Goal: Information Seeking & Learning: Learn about a topic

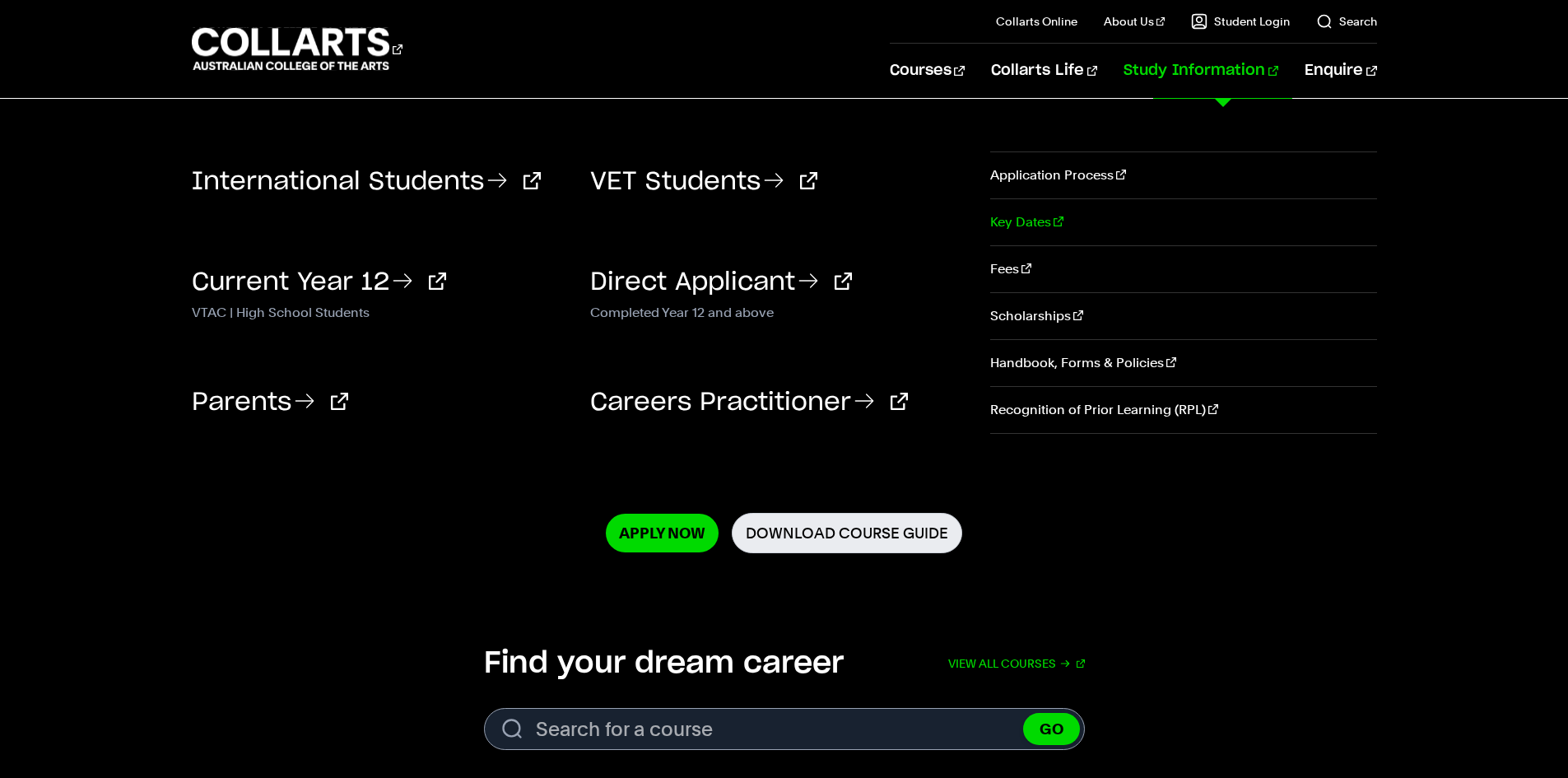
click at [1021, 217] on link "Key Dates" at bounding box center [1183, 222] width 386 height 46
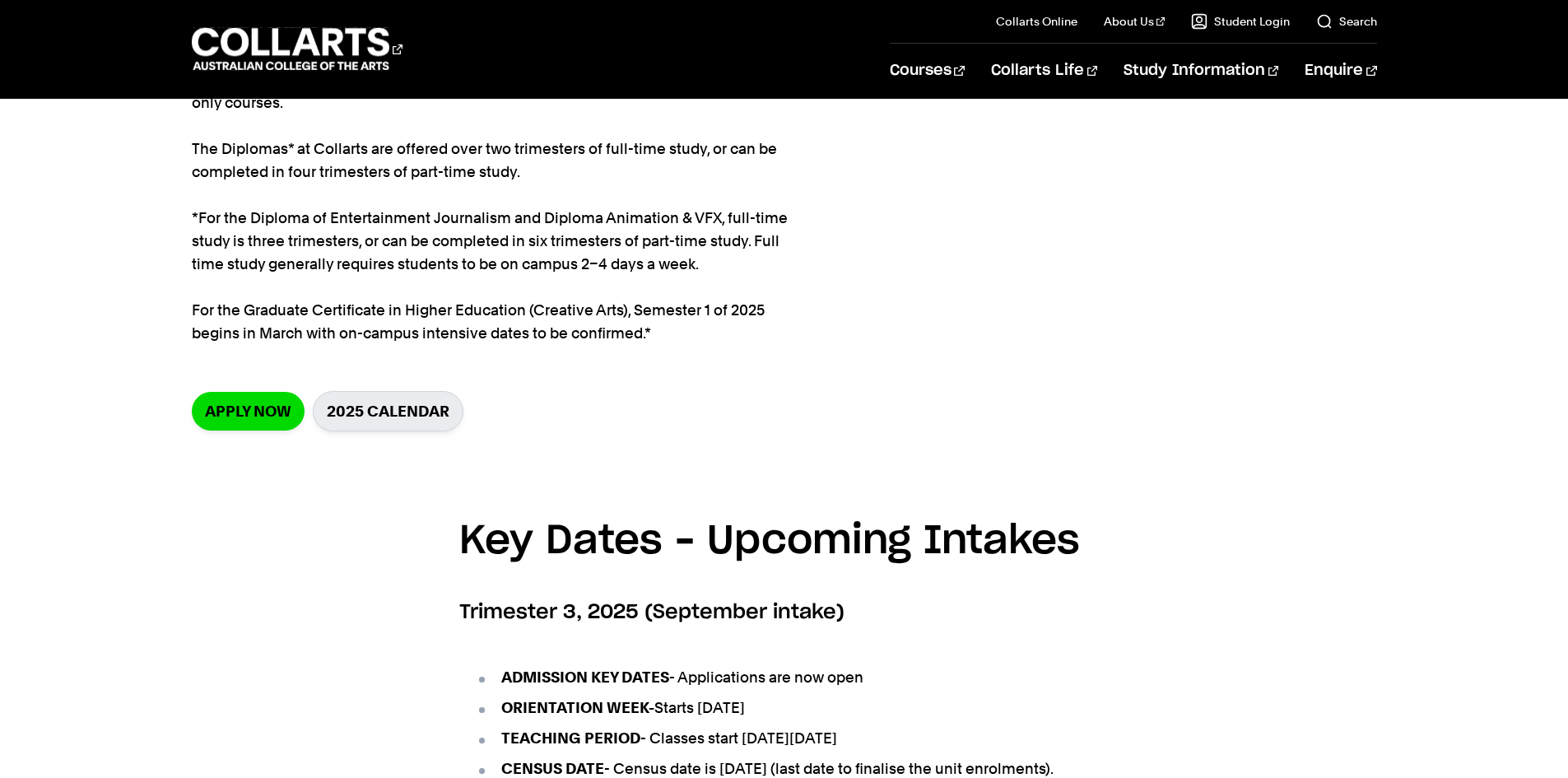
scroll to position [330, 0]
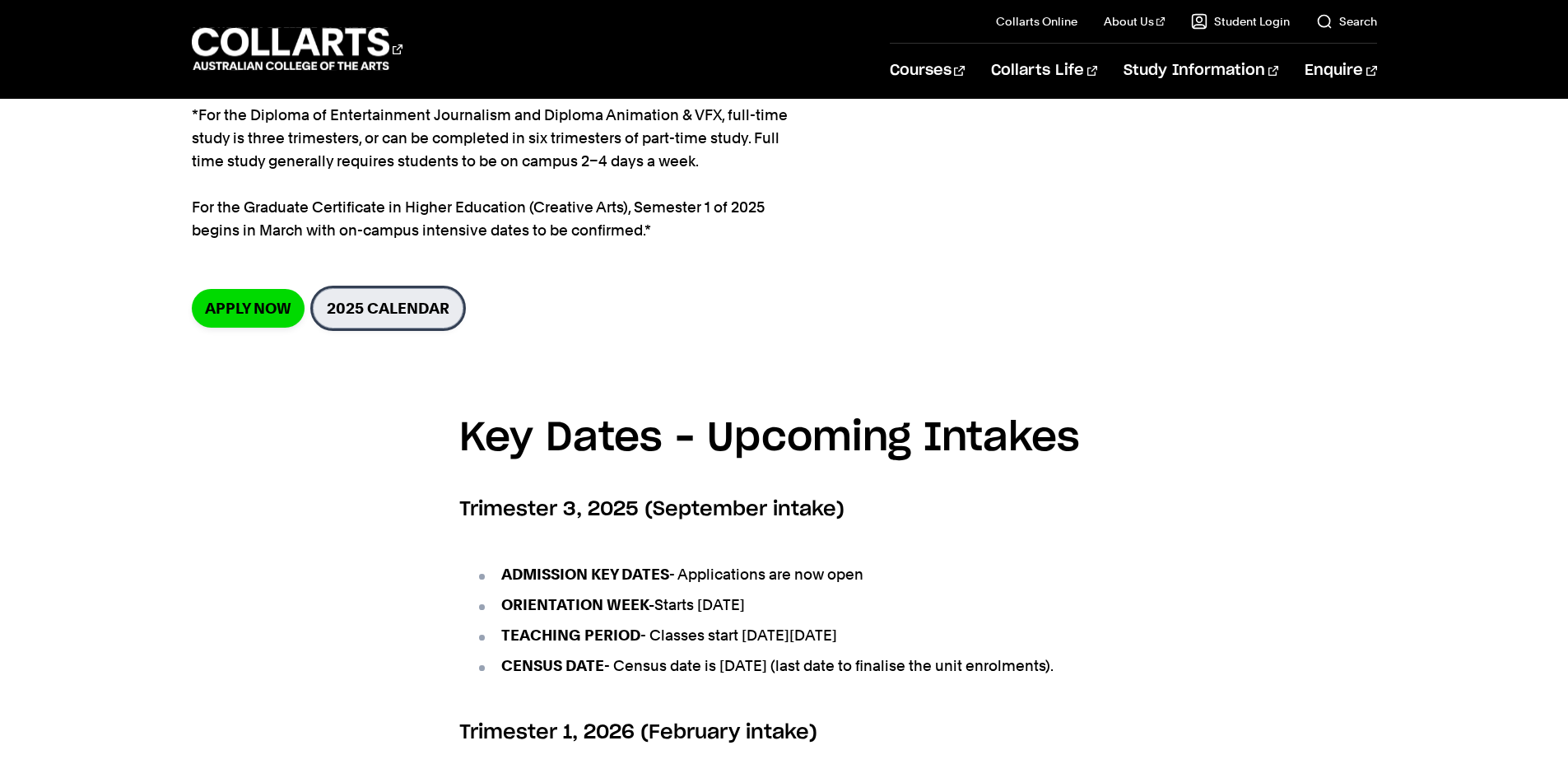
click at [378, 306] on link "2025 Calendar" at bounding box center [387, 308] width 151 height 41
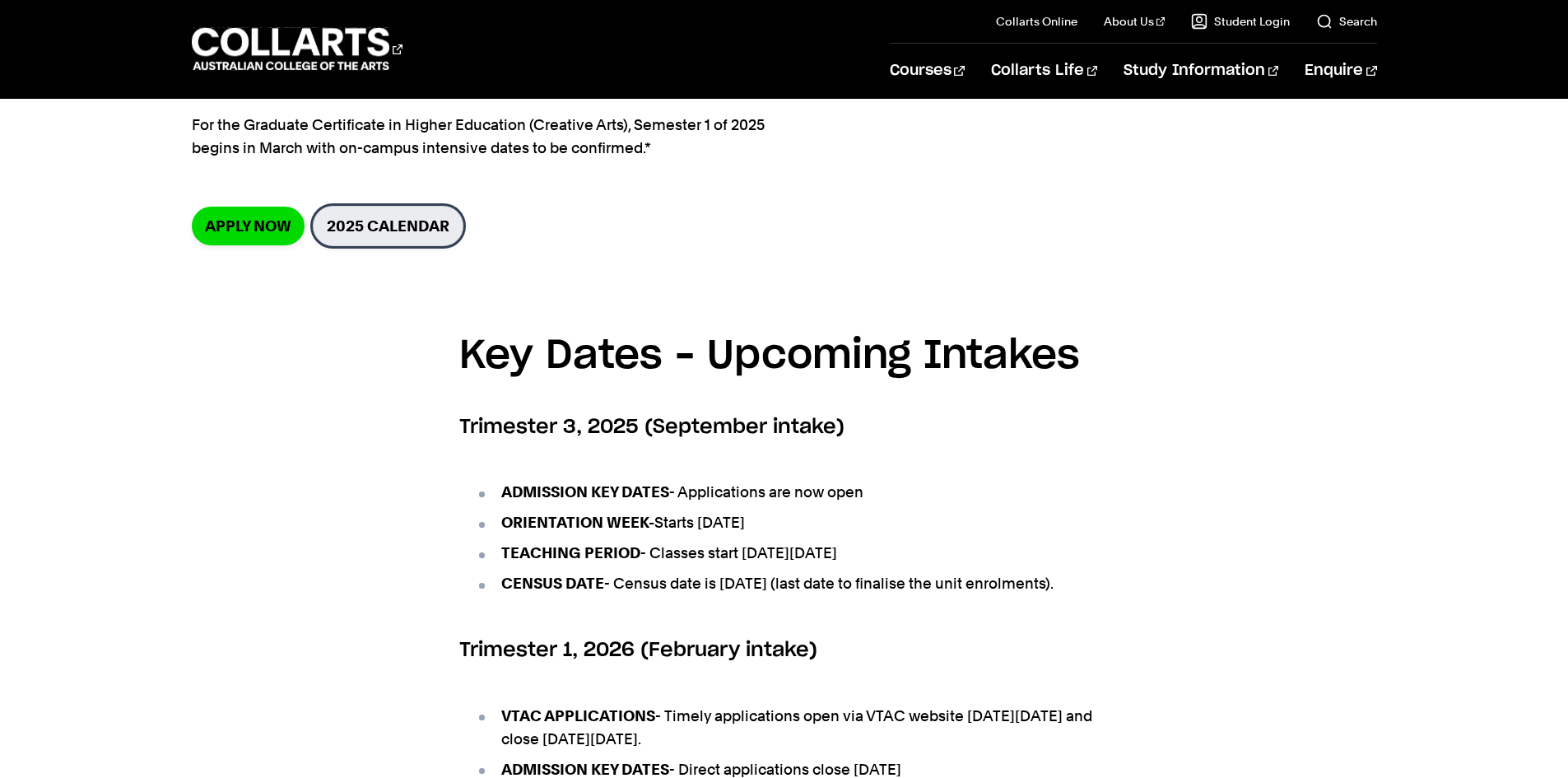
scroll to position [0, 0]
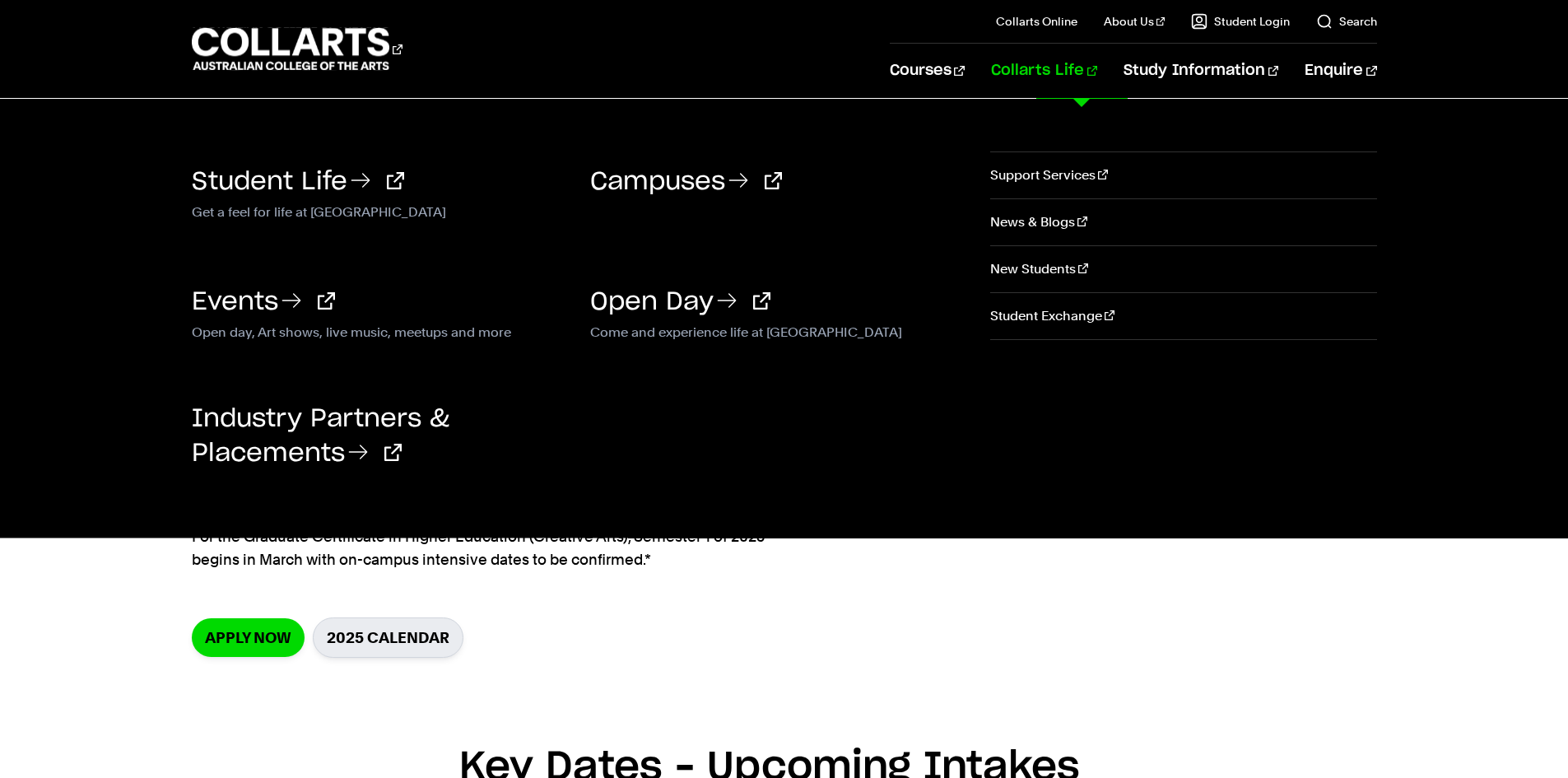
click at [1098, 76] on link "Collarts Life" at bounding box center [1044, 71] width 106 height 54
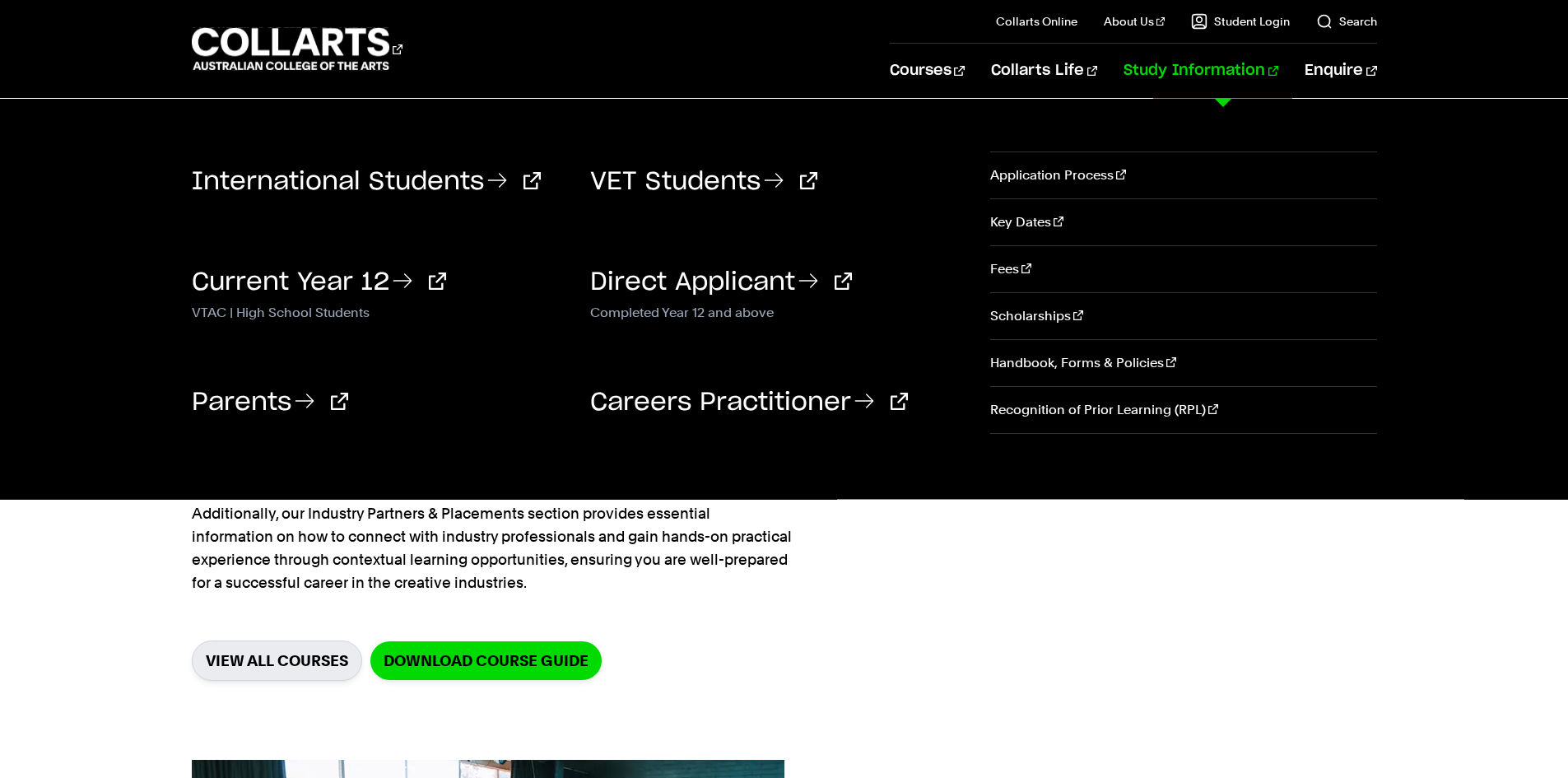
click at [1224, 73] on link "Study Information" at bounding box center [1200, 71] width 154 height 54
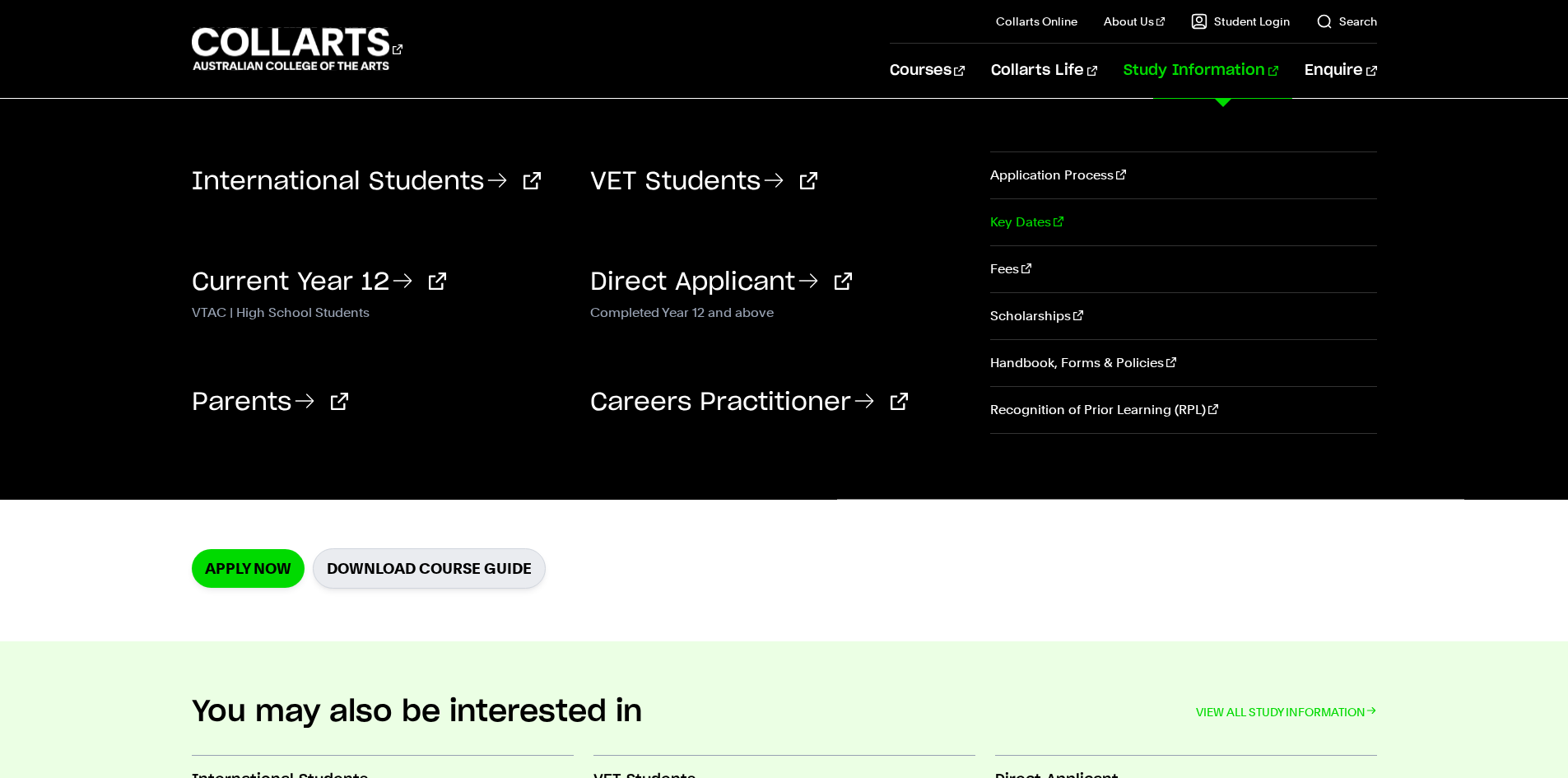
click at [1012, 216] on link "Key Dates" at bounding box center [1183, 222] width 386 height 46
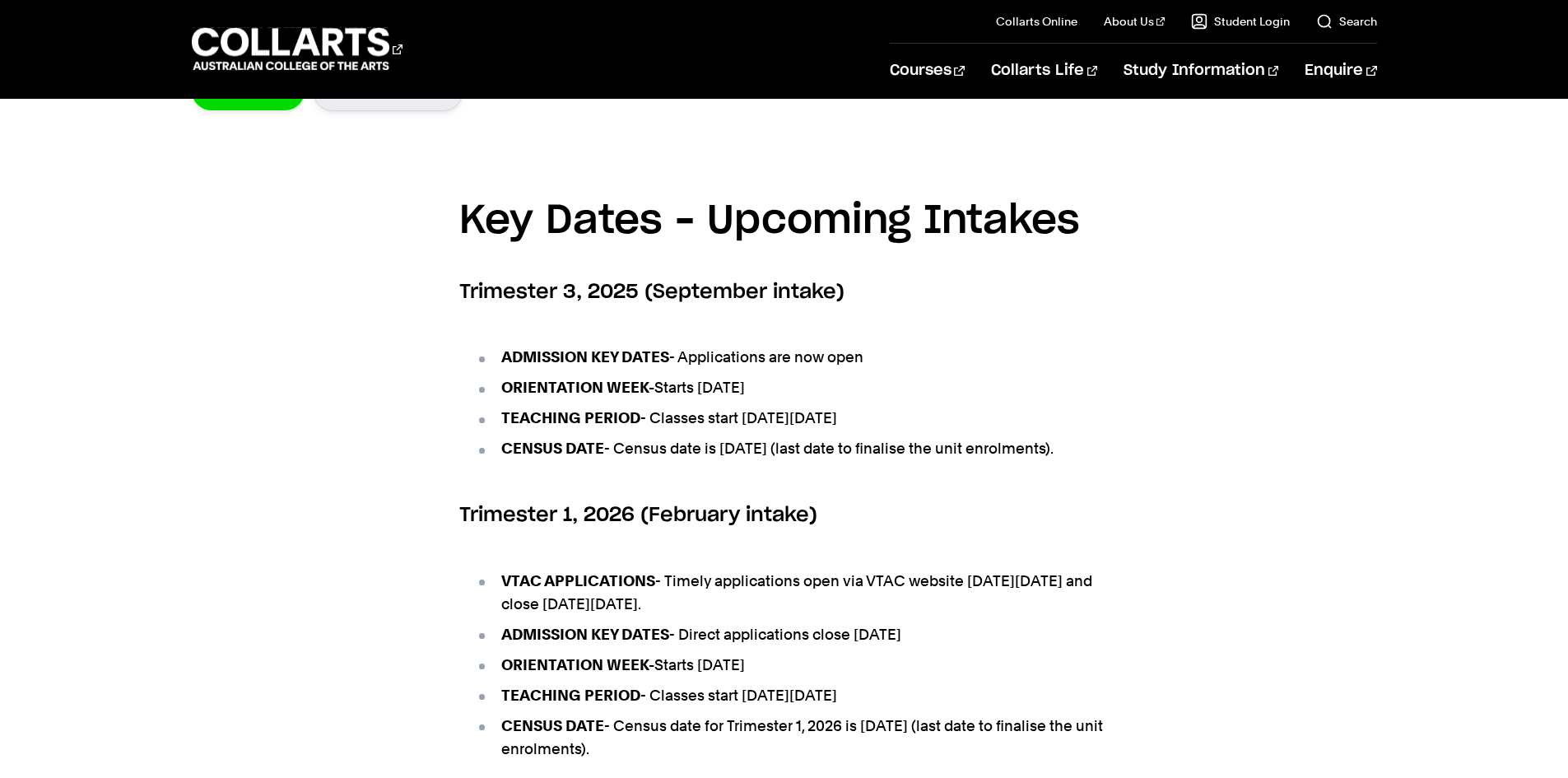
scroll to position [577, 0]
